Goal: Task Accomplishment & Management: Manage account settings

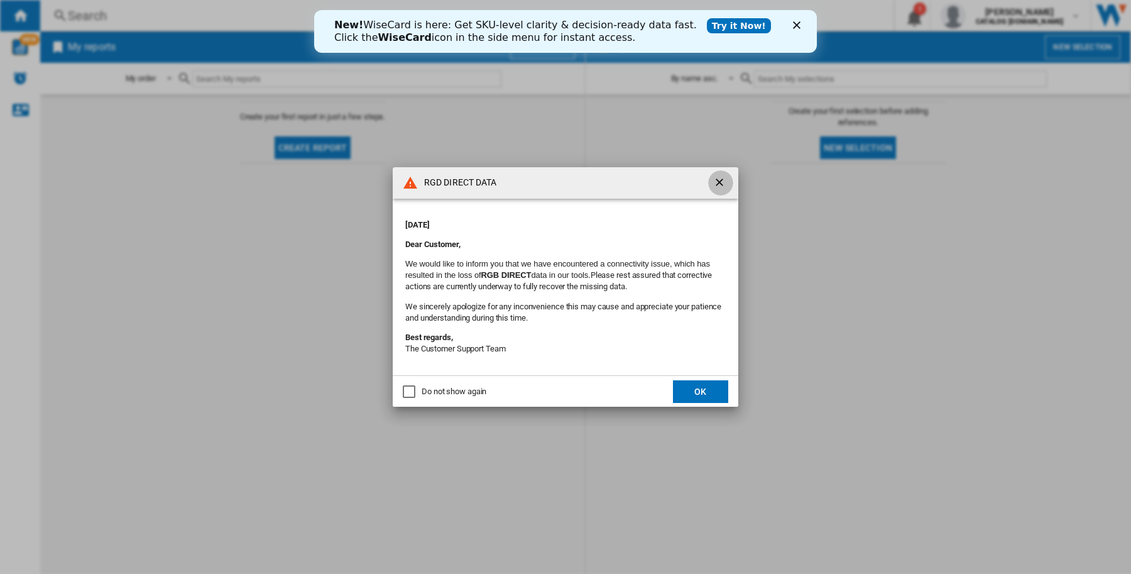
click at [716, 183] on ng-md-icon "getI18NText('BUTTONS.CLOSE_DIALOG')" at bounding box center [720, 183] width 15 height 15
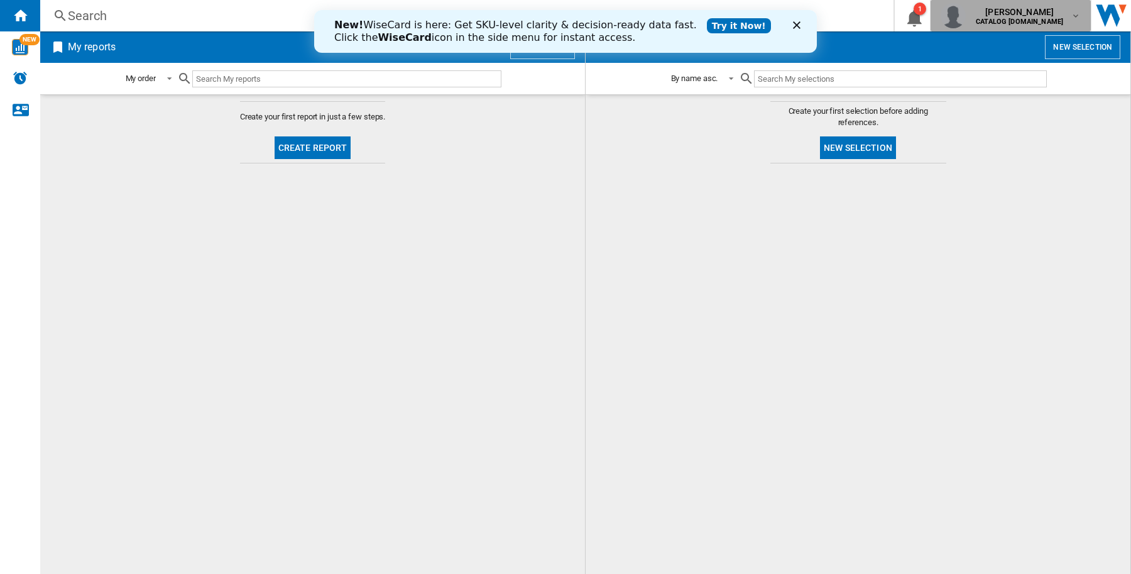
click at [1067, 4] on div "[PERSON_NAME] CATALOG [DOMAIN_NAME]" at bounding box center [1011, 15] width 140 height 25
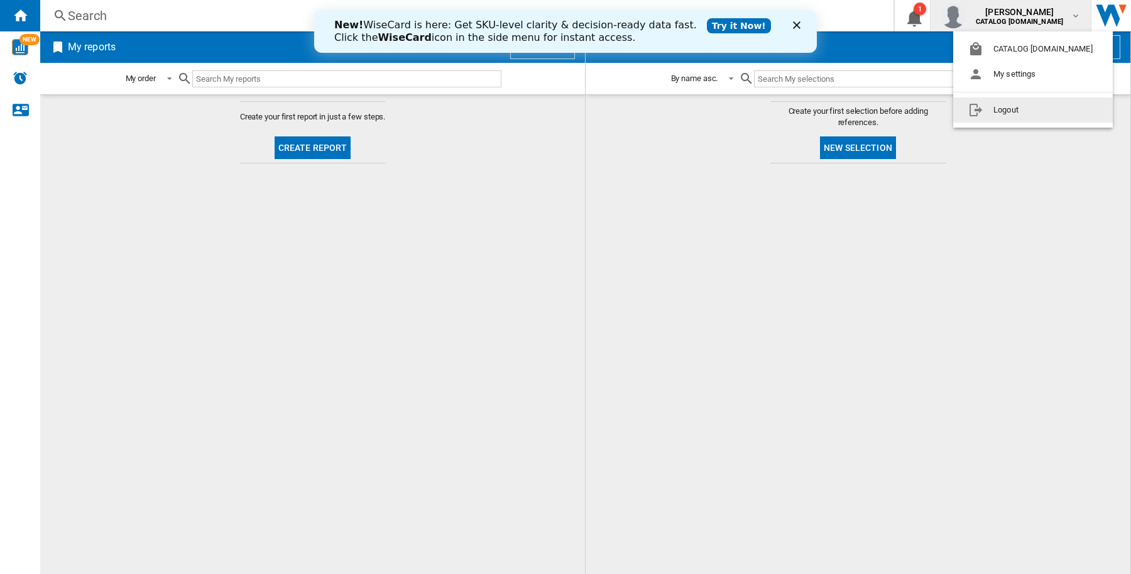
click at [1043, 110] on button "Logout" at bounding box center [1033, 109] width 160 height 25
